Goal: Connect with others: Connect with others

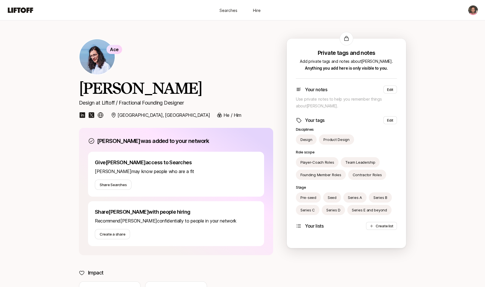
click at [308, 139] on p "Design" at bounding box center [307, 140] width 12 height 6
click at [337, 140] on p "Product Design" at bounding box center [337, 140] width 26 height 6
click at [389, 121] on button "Edit" at bounding box center [391, 120] width 14 height 8
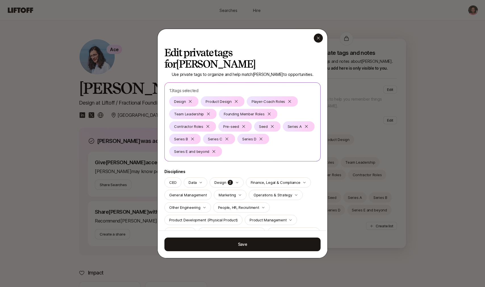
click at [320, 38] on icon "button" at bounding box center [318, 38] width 5 height 5
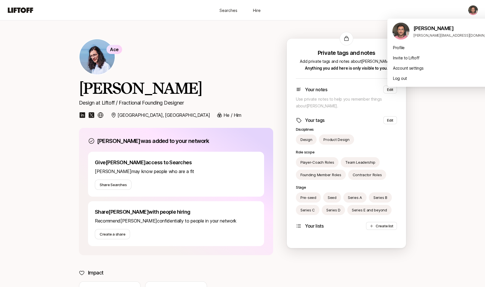
click at [474, 11] on html "Searches Hire Searches Hire Ace [PERSON_NAME] Design at Liftoff / Fractional Fo…" at bounding box center [242, 143] width 485 height 287
click at [339, 22] on html "Searches Hire Searches Hire Ace [PERSON_NAME] Design at Liftoff / Fractional Fo…" at bounding box center [242, 143] width 485 height 287
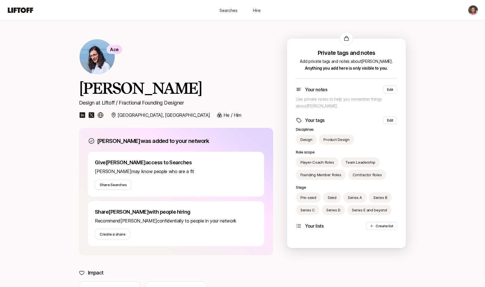
click at [474, 10] on html "Searches Hire Searches Hire Ace [PERSON_NAME] Design at Liftoff / Fractional Fo…" at bounding box center [242, 143] width 485 height 287
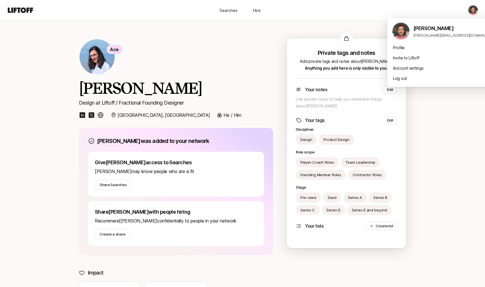
click at [474, 10] on html "Searches Hire Searches Hire Ace [PERSON_NAME] Design at Liftoff / Fractional Fo…" at bounding box center [242, 143] width 485 height 287
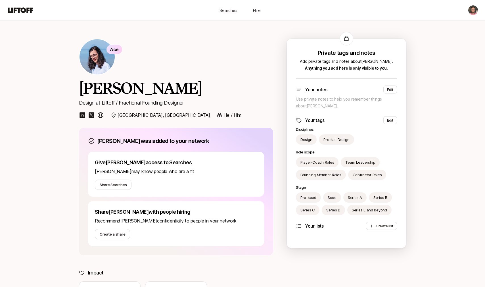
click at [474, 10] on html "Searches Hire Searches Hire Ace [PERSON_NAME] Design at Liftoff / Fractional Fo…" at bounding box center [242, 143] width 485 height 287
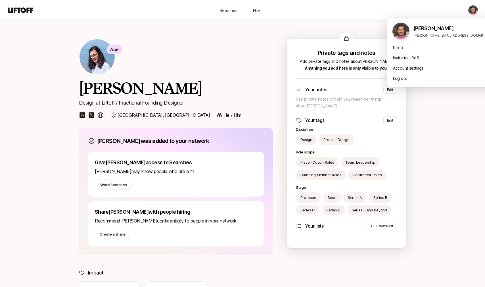
click at [474, 10] on html "Searches Hire Searches Hire Ace [PERSON_NAME] Design at Liftoff / Fractional Fo…" at bounding box center [242, 143] width 485 height 287
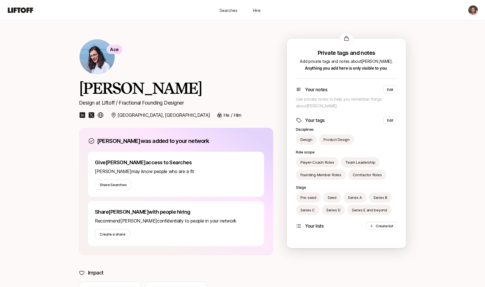
click at [474, 10] on html "Searches Hire Searches Hire Ace [PERSON_NAME] Design at Liftoff / Fractional Fo…" at bounding box center [242, 143] width 485 height 287
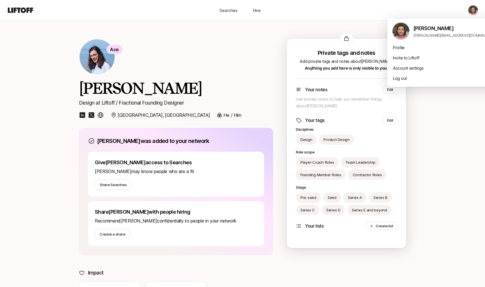
click at [474, 10] on html "Searches Hire Searches Hire Ace [PERSON_NAME] Design at Liftoff / Fractional Fo…" at bounding box center [242, 143] width 485 height 287
